Goal: Communication & Community: Share content

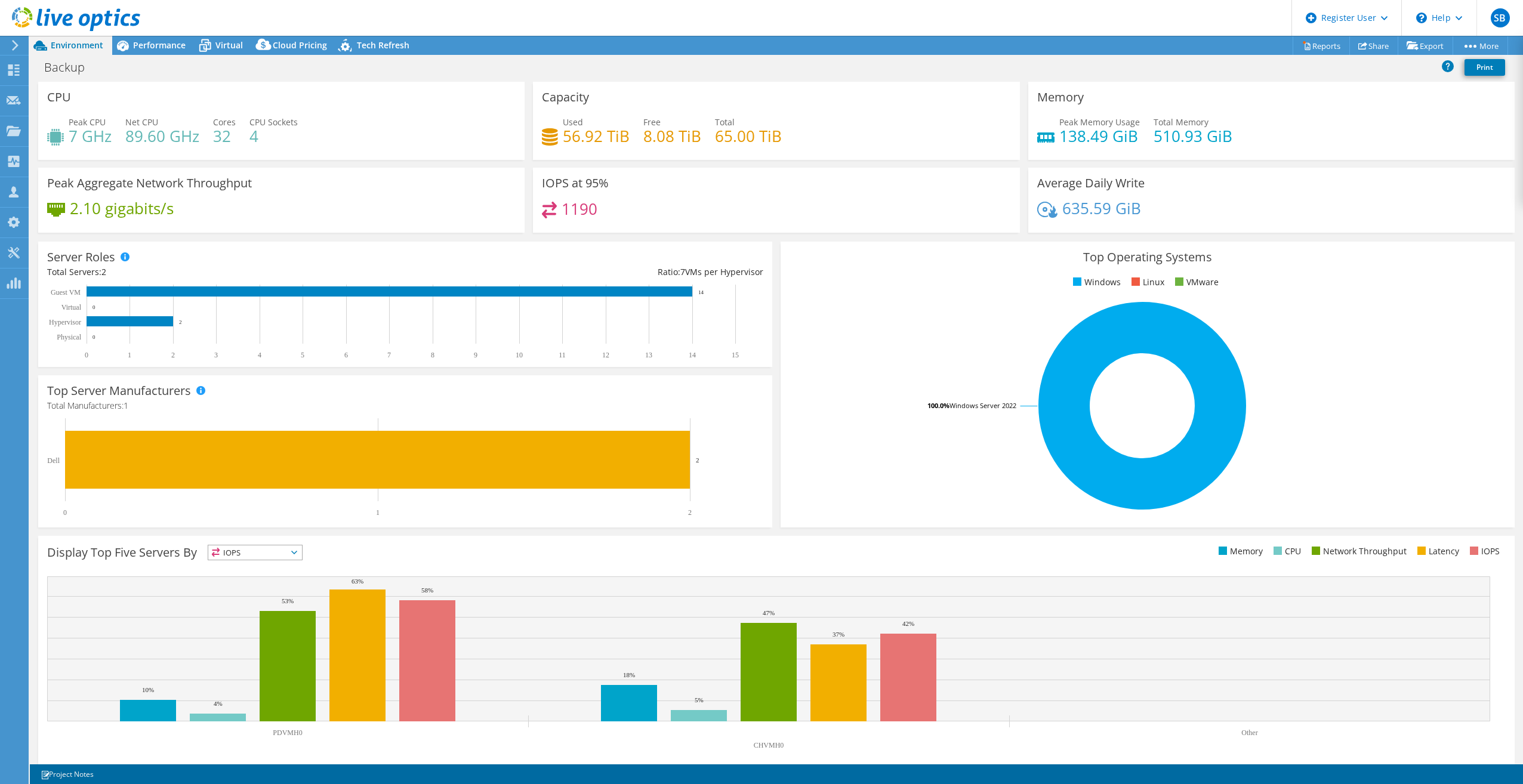
select select "USD"
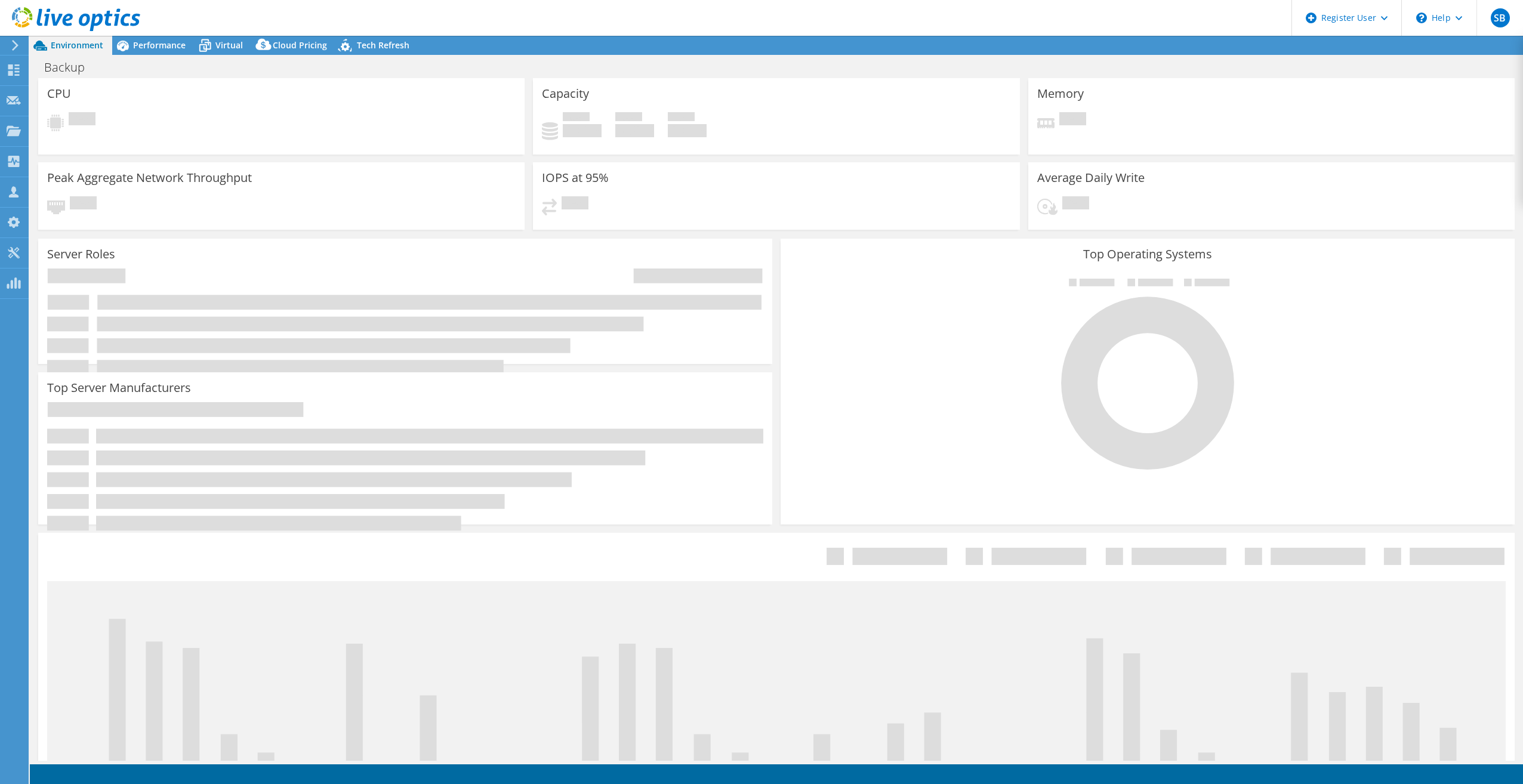
select select "USD"
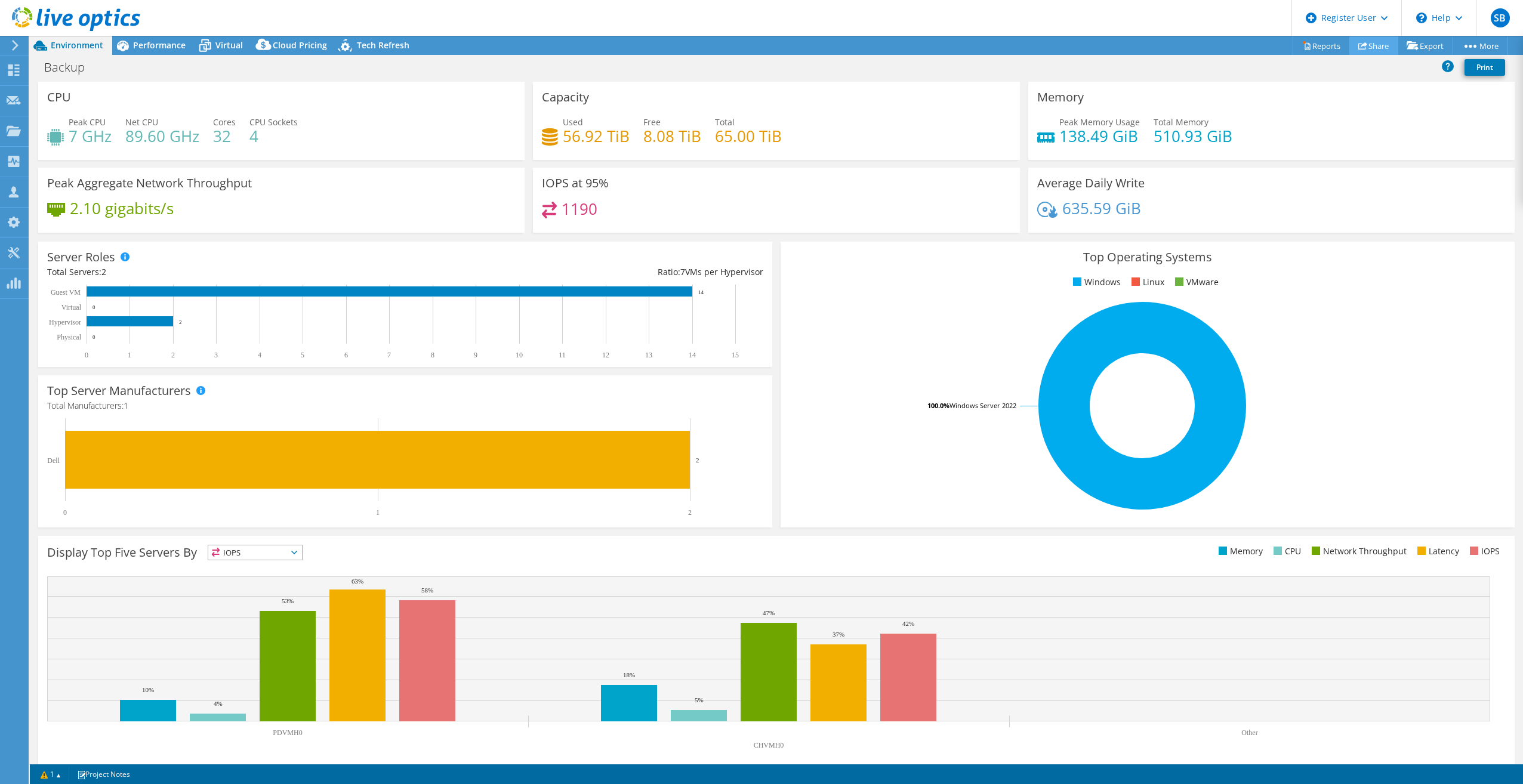
click at [1380, 48] on link "Share" at bounding box center [1373, 46] width 49 height 19
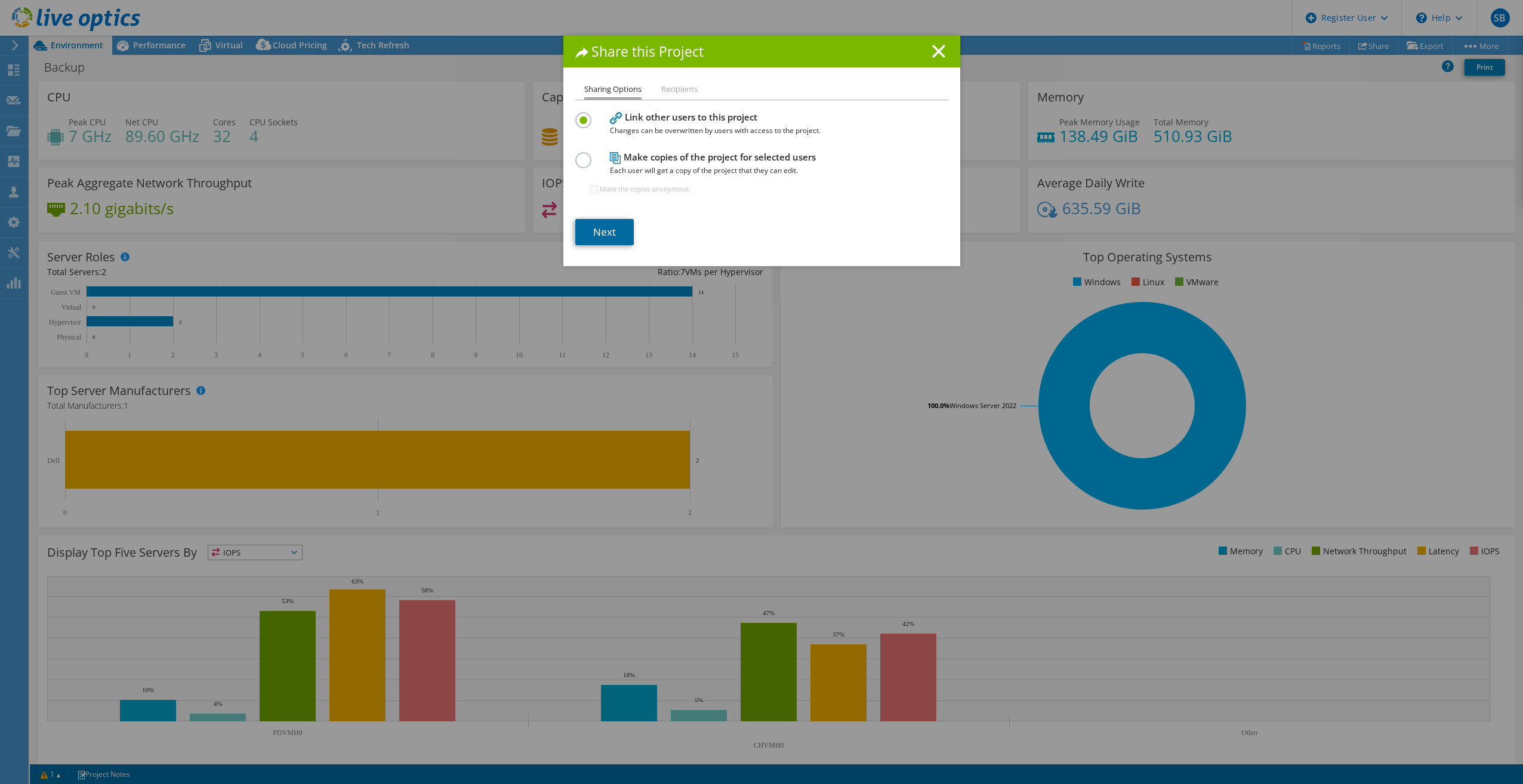
click at [581, 228] on link "Next" at bounding box center [604, 232] width 58 height 26
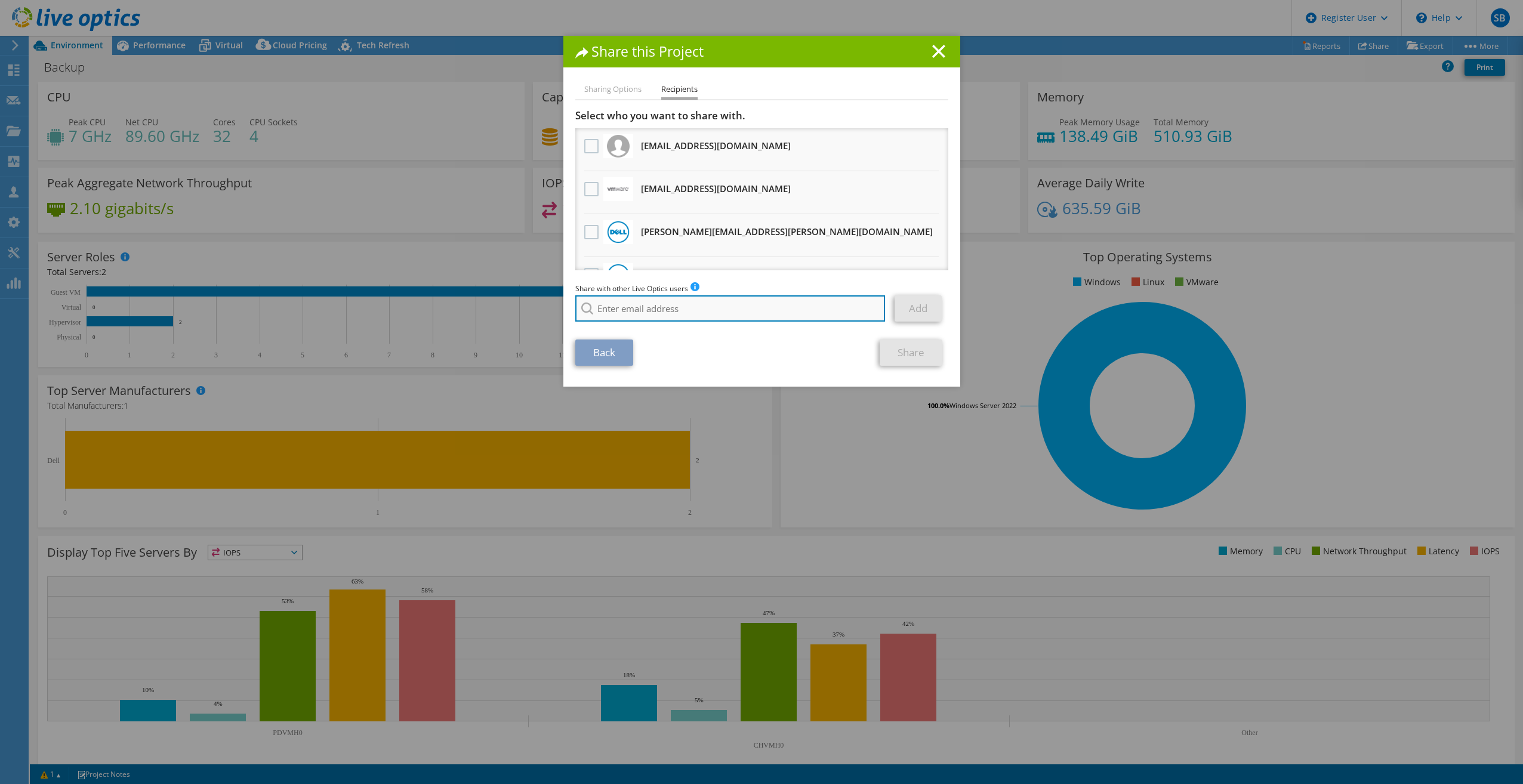
click at [618, 307] on input "search" at bounding box center [730, 309] width 310 height 26
click at [652, 337] on li "Naomi.George@Dell.com" at bounding box center [726, 331] width 301 height 14
type input "Naomi.George@Dell.com"
click at [917, 306] on link "Add" at bounding box center [917, 309] width 47 height 26
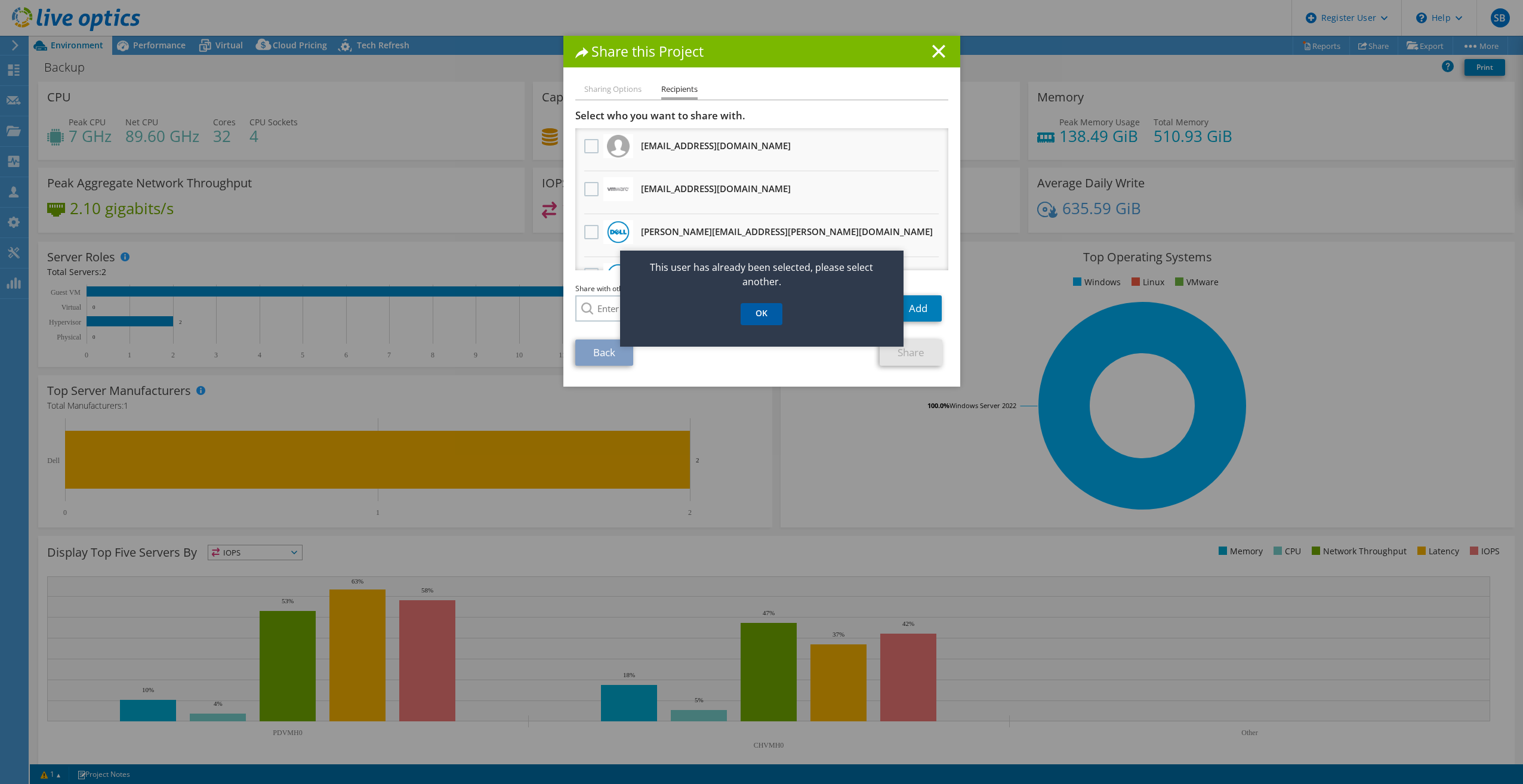
click at [778, 316] on link "OK" at bounding box center [762, 314] width 42 height 22
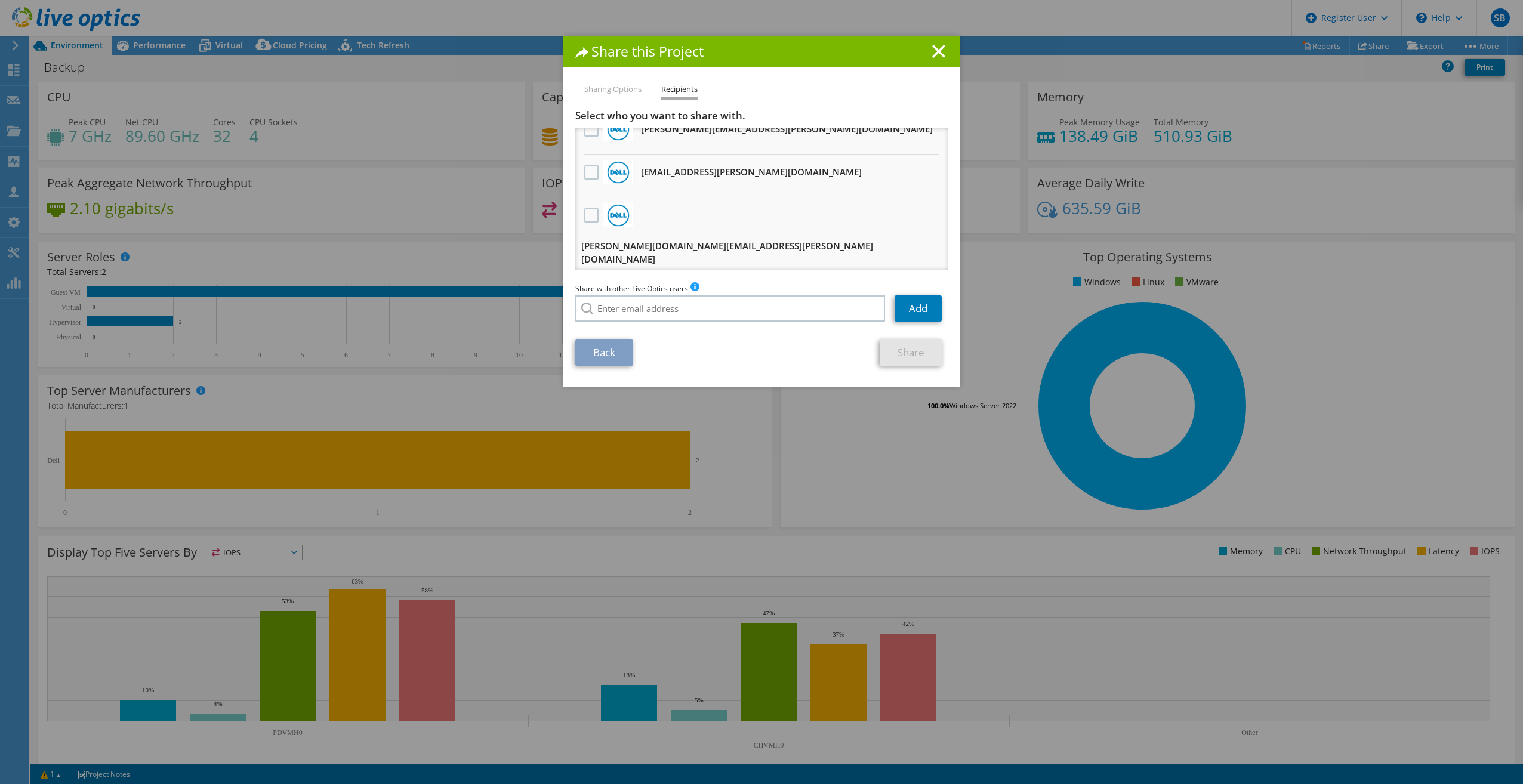
scroll to position [119, 0]
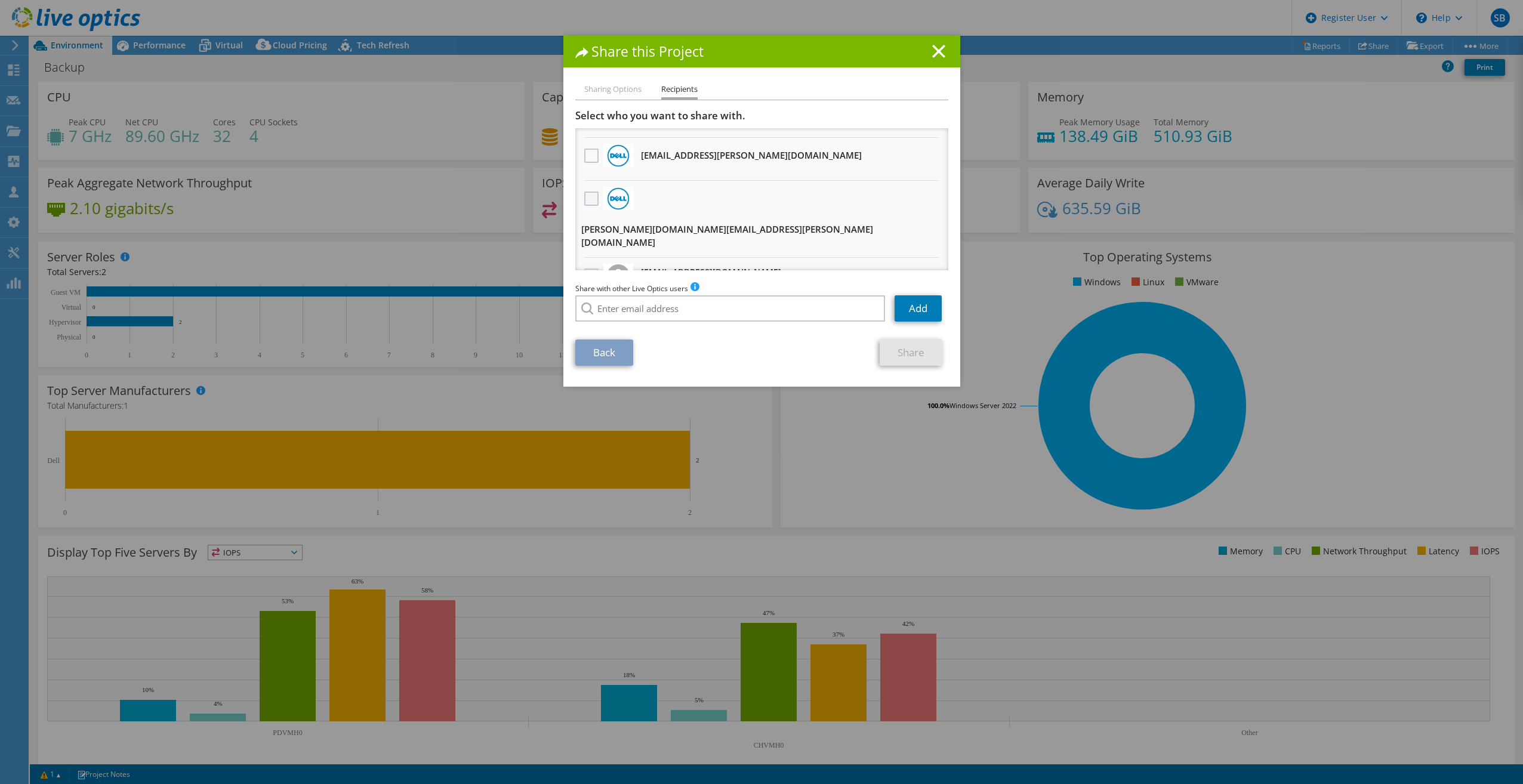
click at [587, 199] on label at bounding box center [592, 199] width 17 height 14
click at [0, 0] on input "checkbox" at bounding box center [0, 0] width 0 height 0
click at [904, 360] on link "Share" at bounding box center [910, 353] width 63 height 26
